Goal: Information Seeking & Learning: Learn about a topic

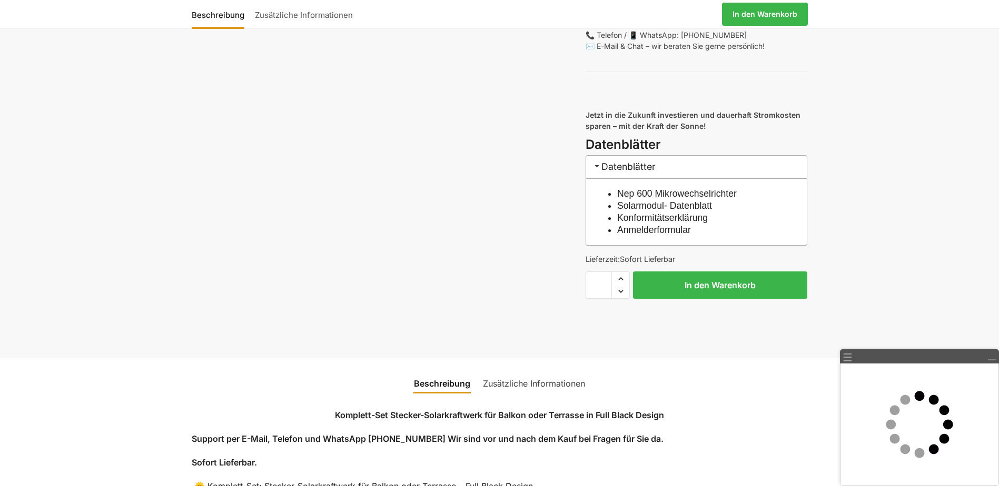
scroll to position [1000, 0]
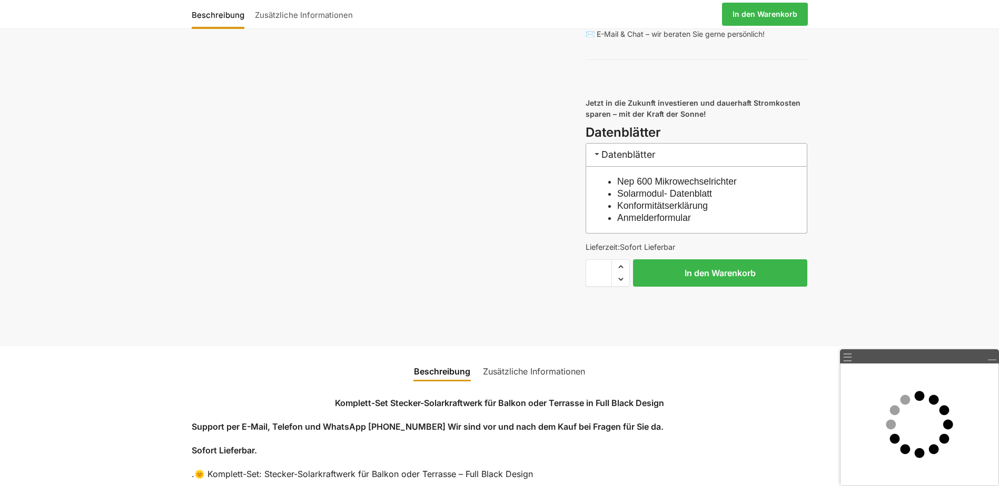
click at [647, 199] on link "Solarmodul- Datenblatt" at bounding box center [664, 193] width 95 height 11
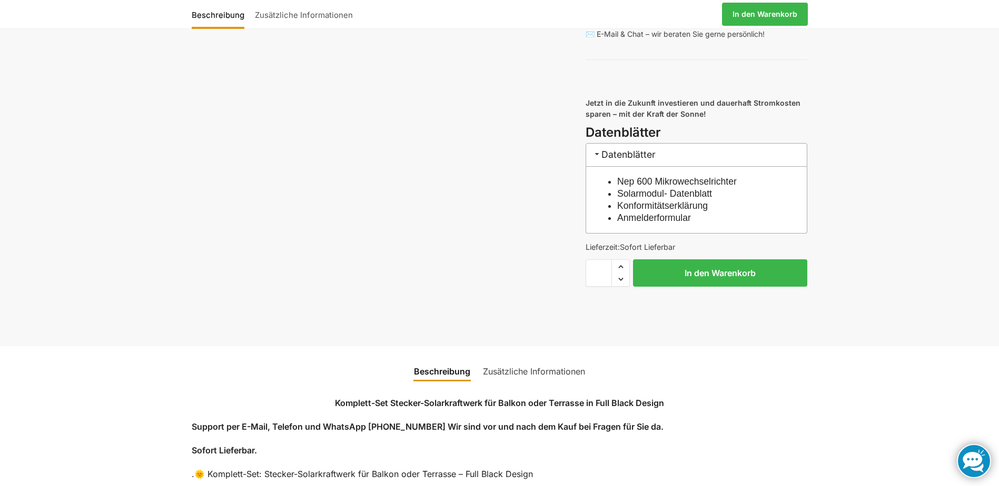
click at [659, 223] on link "Anmelderformular" at bounding box center [654, 218] width 74 height 11
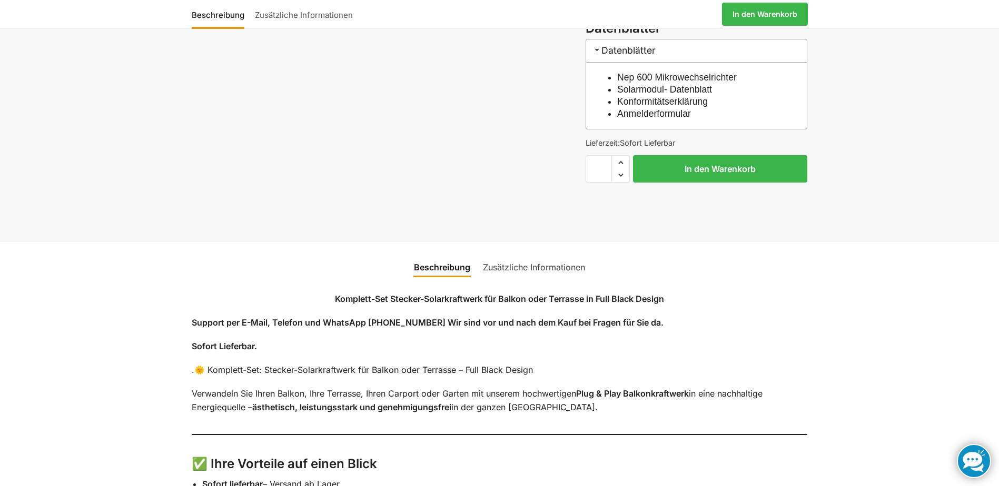
scroll to position [895, 0]
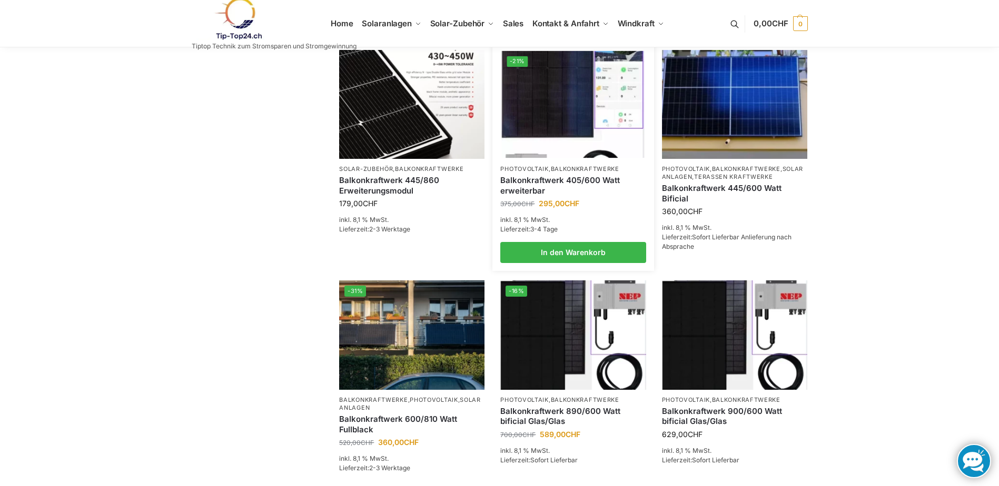
scroll to position [158, 0]
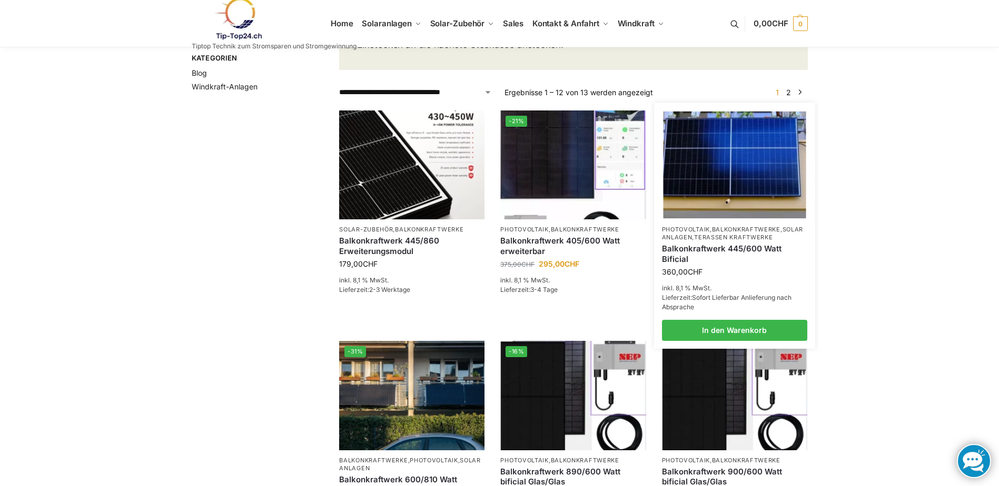
click at [722, 192] on img at bounding box center [734, 164] width 143 height 107
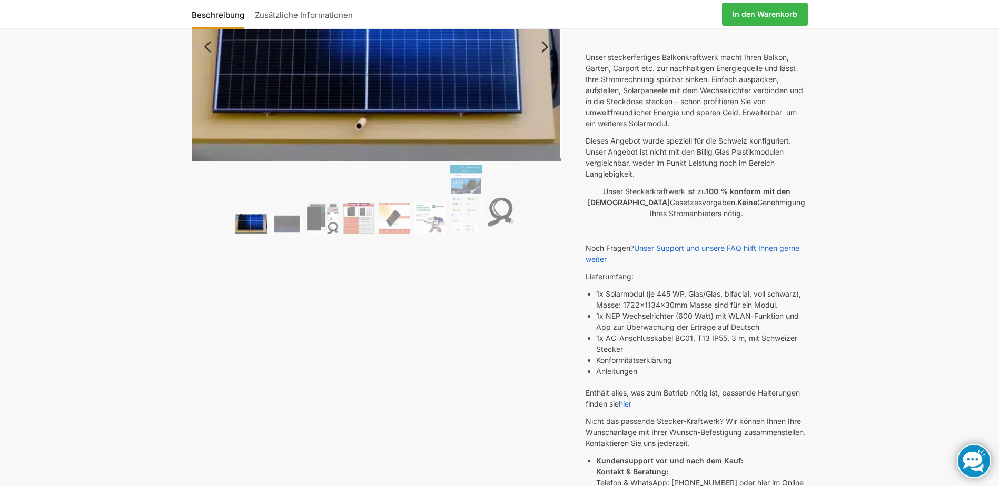
scroll to position [53, 0]
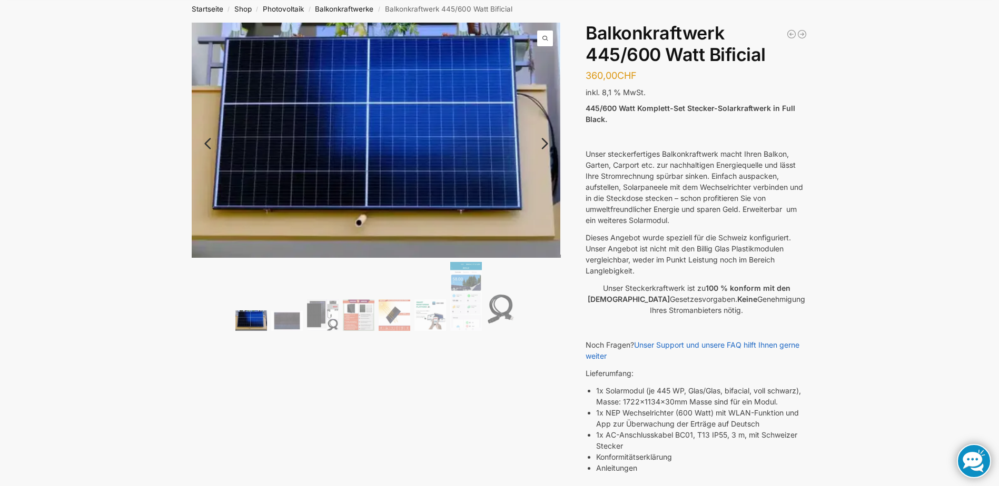
click at [544, 144] on link "Next" at bounding box center [542, 149] width 35 height 11
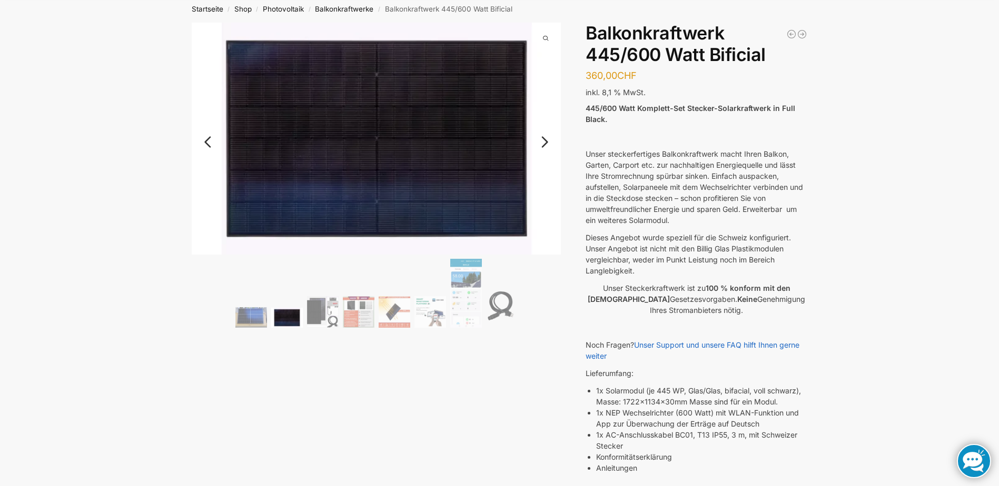
click at [544, 143] on link "Next" at bounding box center [542, 147] width 35 height 11
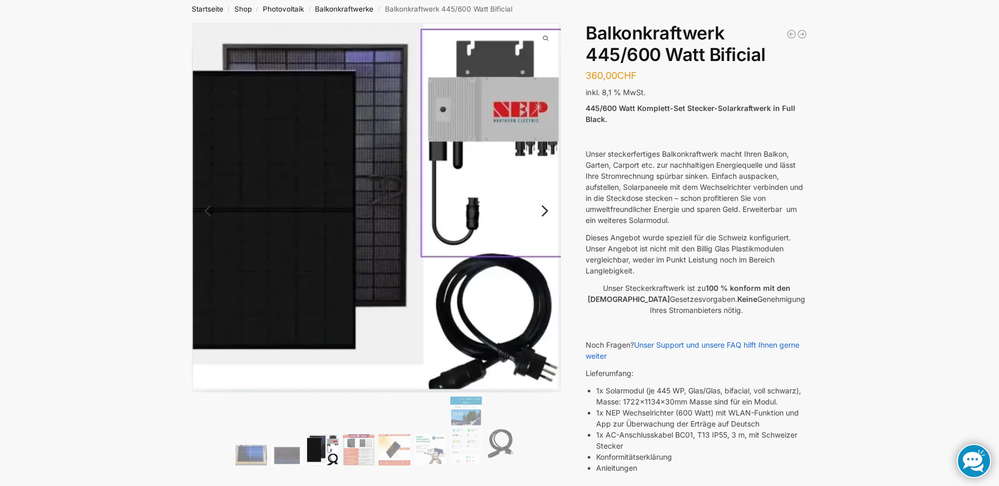
click at [544, 143] on img at bounding box center [377, 208] width 370 height 370
click at [545, 213] on link "Next" at bounding box center [542, 216] width 35 height 11
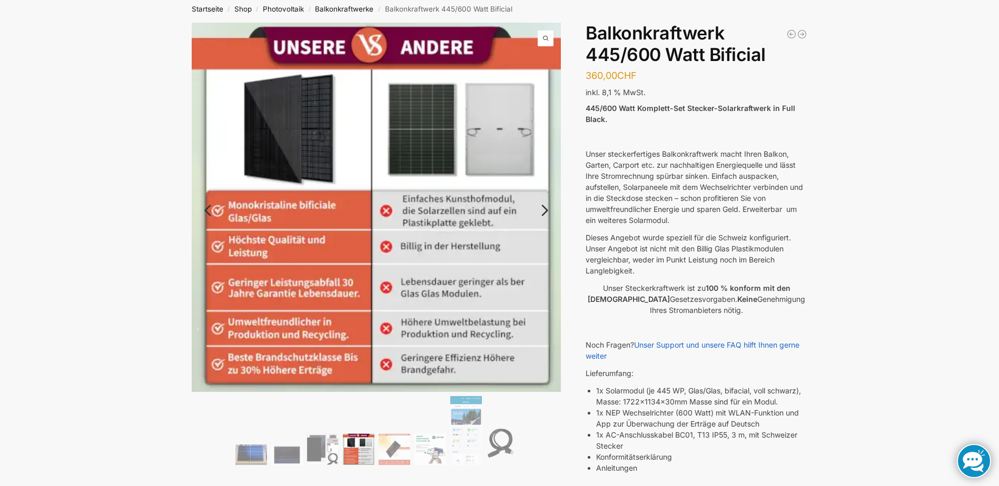
click at [544, 211] on link "Next" at bounding box center [542, 216] width 35 height 11
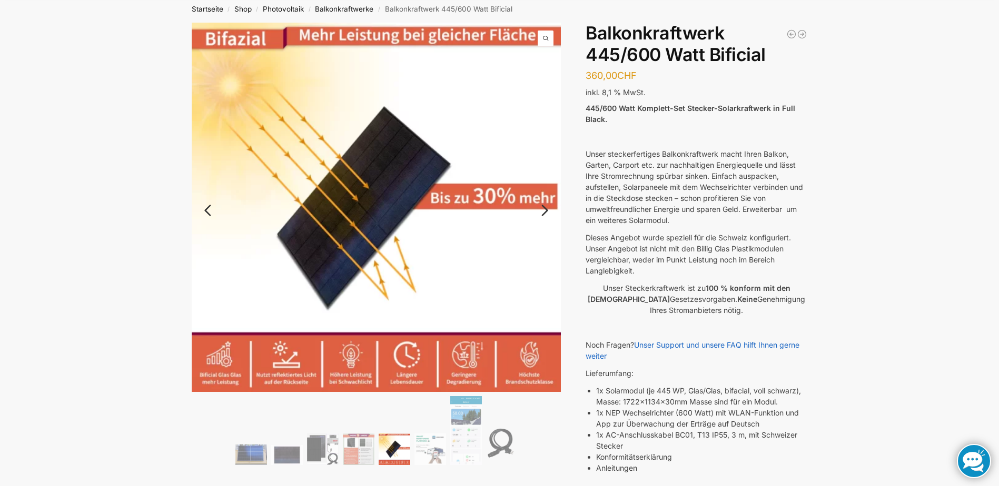
click at [544, 211] on link "Next" at bounding box center [542, 216] width 35 height 11
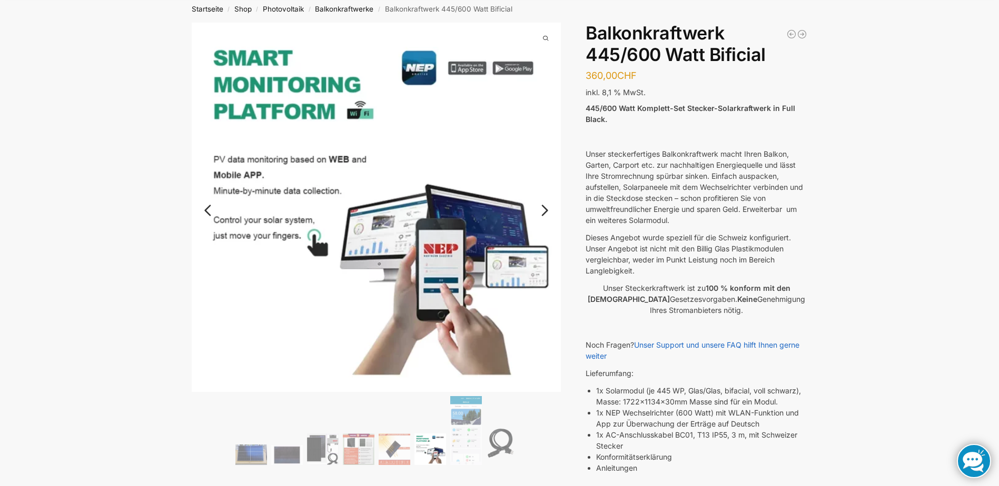
click at [544, 211] on link "Next" at bounding box center [542, 216] width 35 height 11
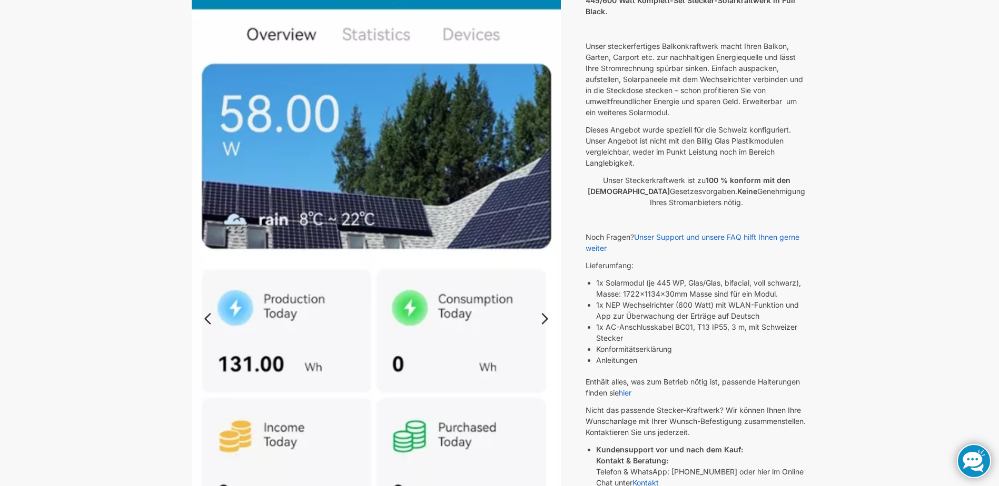
scroll to position [0, 0]
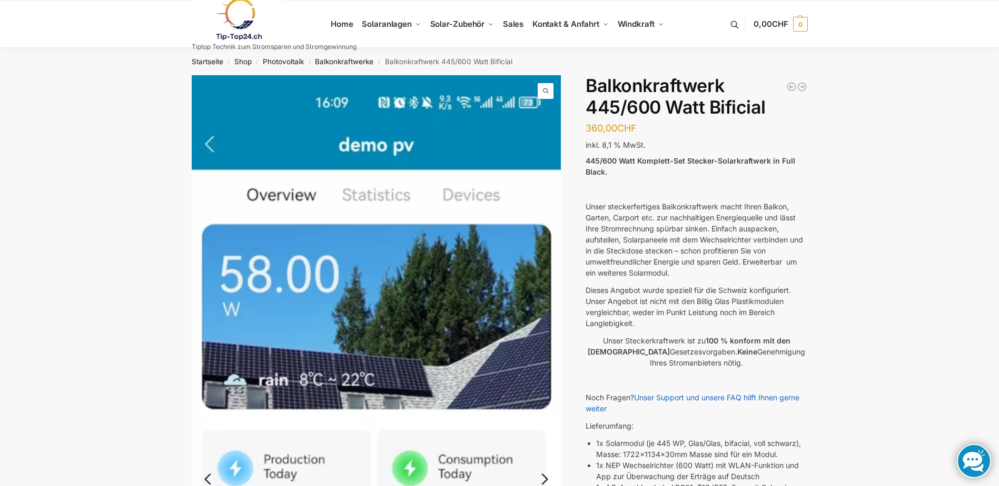
click at [212, 149] on img at bounding box center [377, 476] width 370 height 802
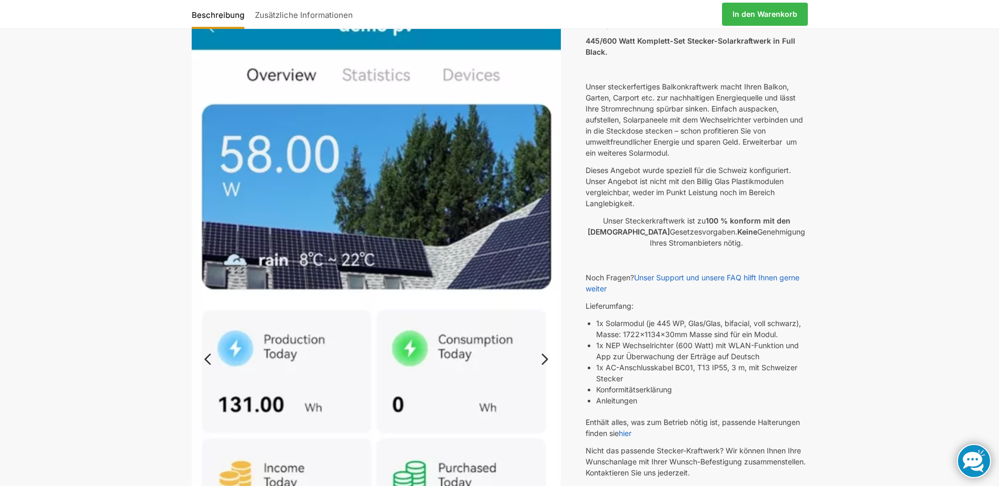
scroll to position [158, 0]
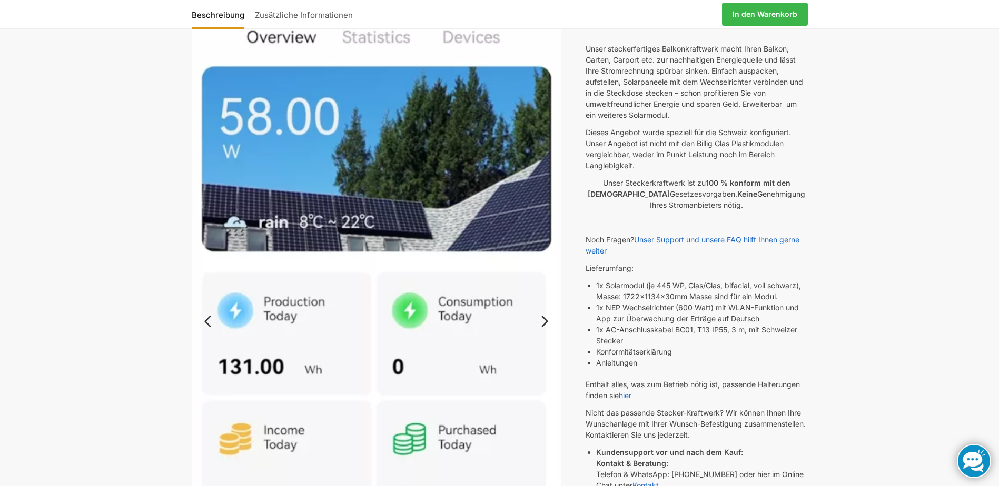
click at [542, 326] on link "Next" at bounding box center [542, 327] width 35 height 11
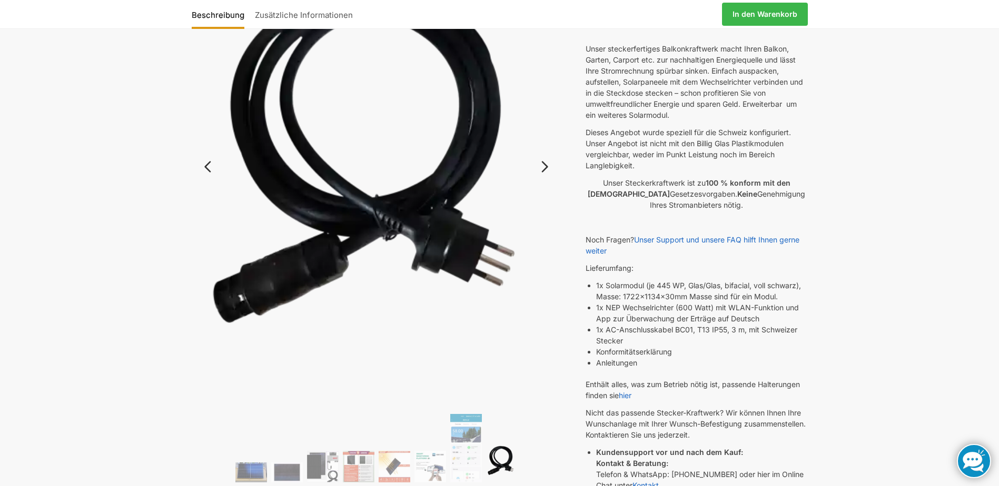
click at [540, 167] on link "Next" at bounding box center [542, 172] width 35 height 11
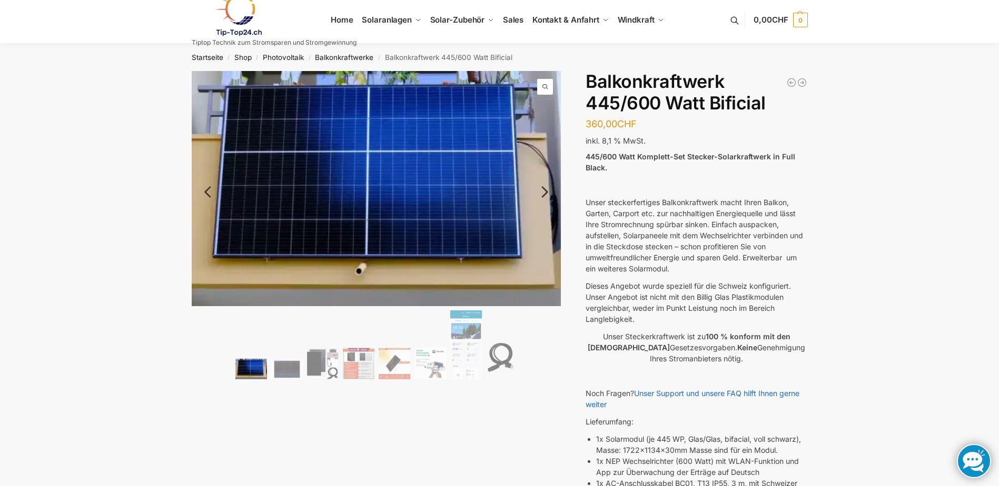
scroll to position [0, 0]
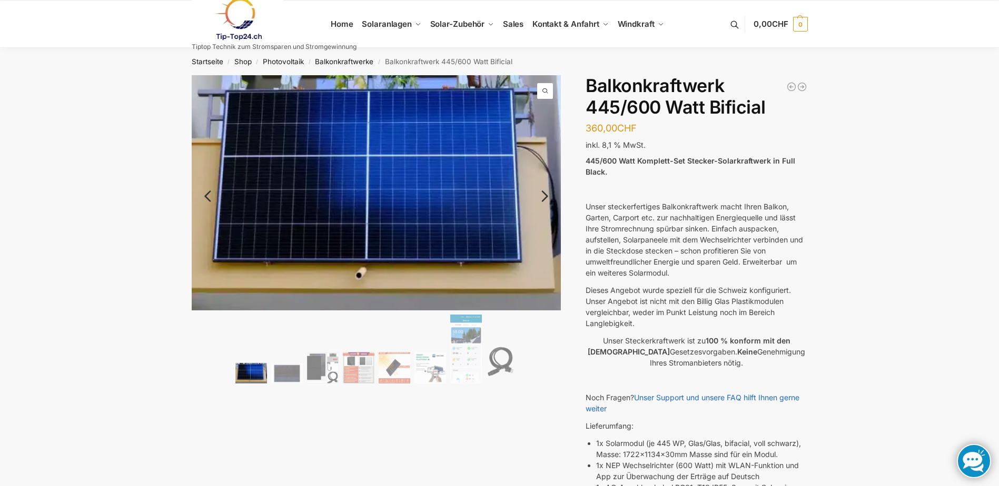
click at [547, 197] on link "Next" at bounding box center [542, 201] width 35 height 11
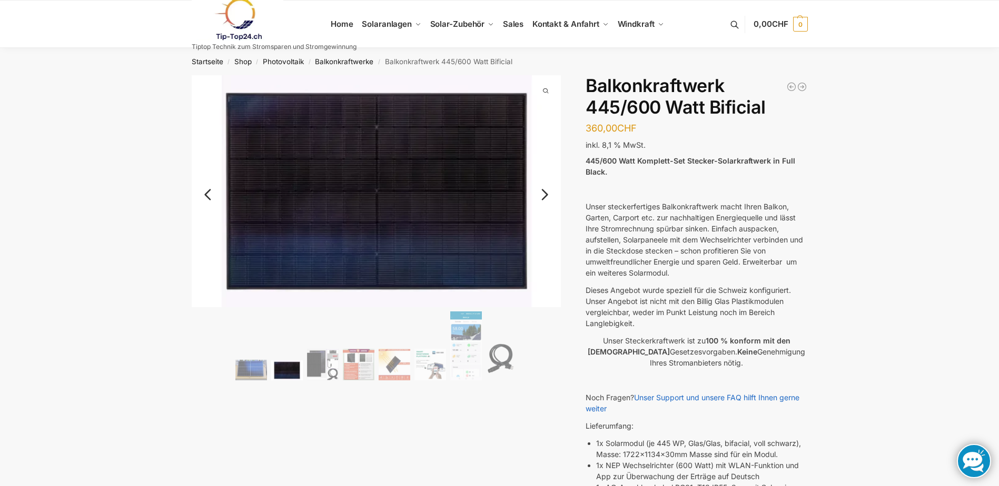
click at [547, 197] on link "Next" at bounding box center [542, 200] width 35 height 11
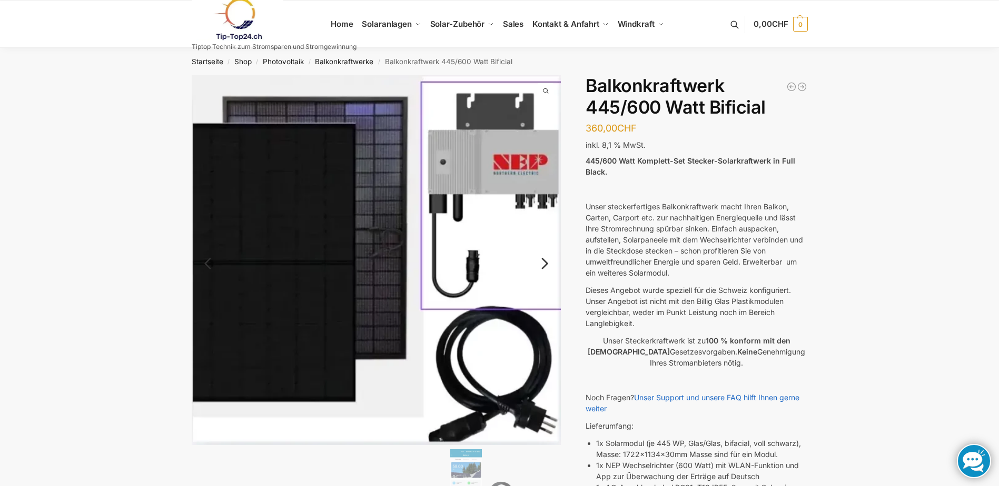
click at [544, 266] on link "Next" at bounding box center [542, 269] width 35 height 11
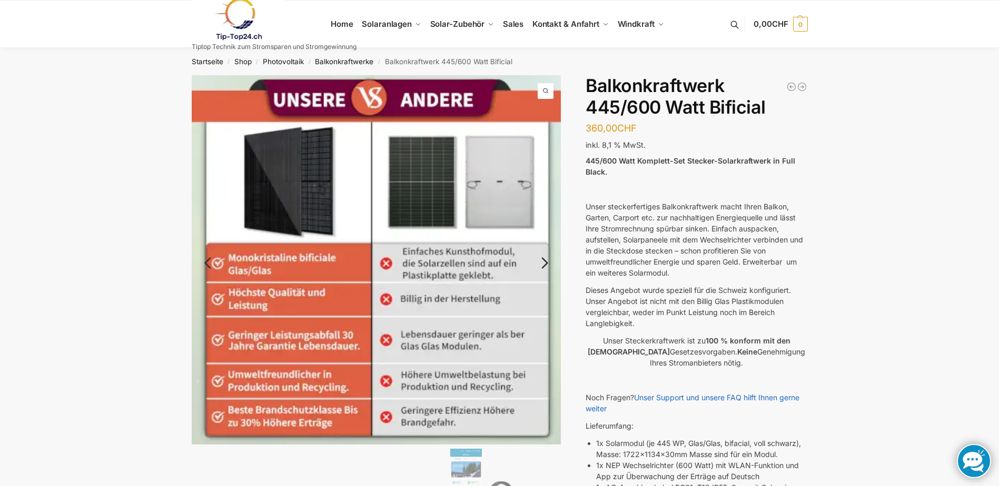
click at [543, 263] on link "Next" at bounding box center [542, 268] width 35 height 11
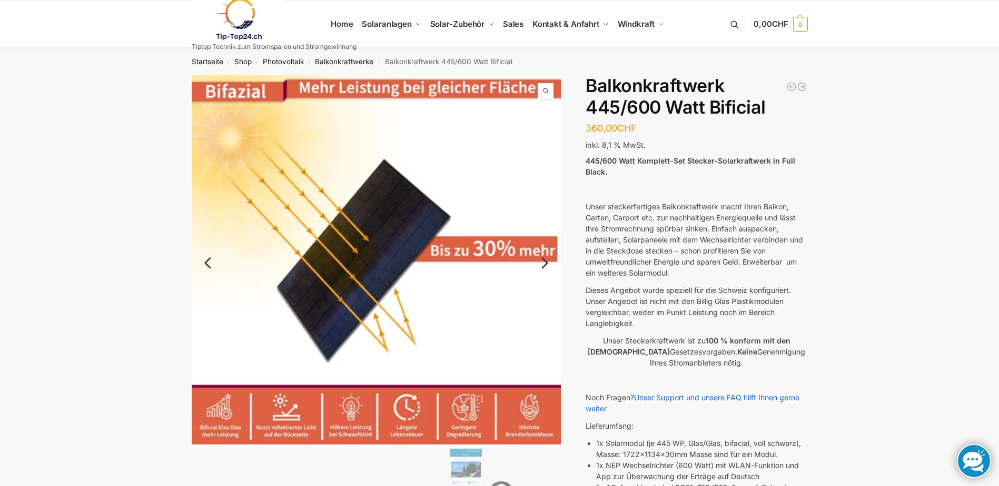
click at [544, 263] on link "Next" at bounding box center [542, 268] width 35 height 11
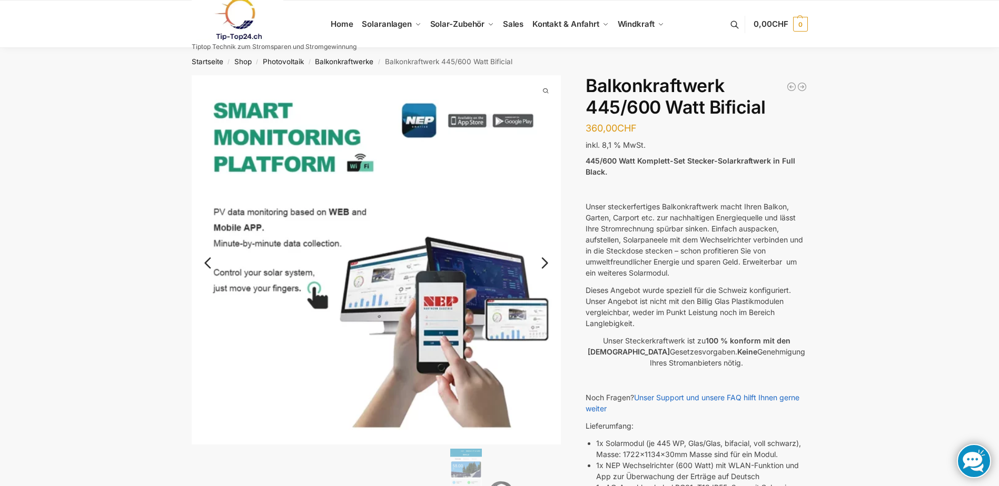
click at [543, 265] on link "Next" at bounding box center [542, 268] width 35 height 11
